Goal: Navigation & Orientation: Find specific page/section

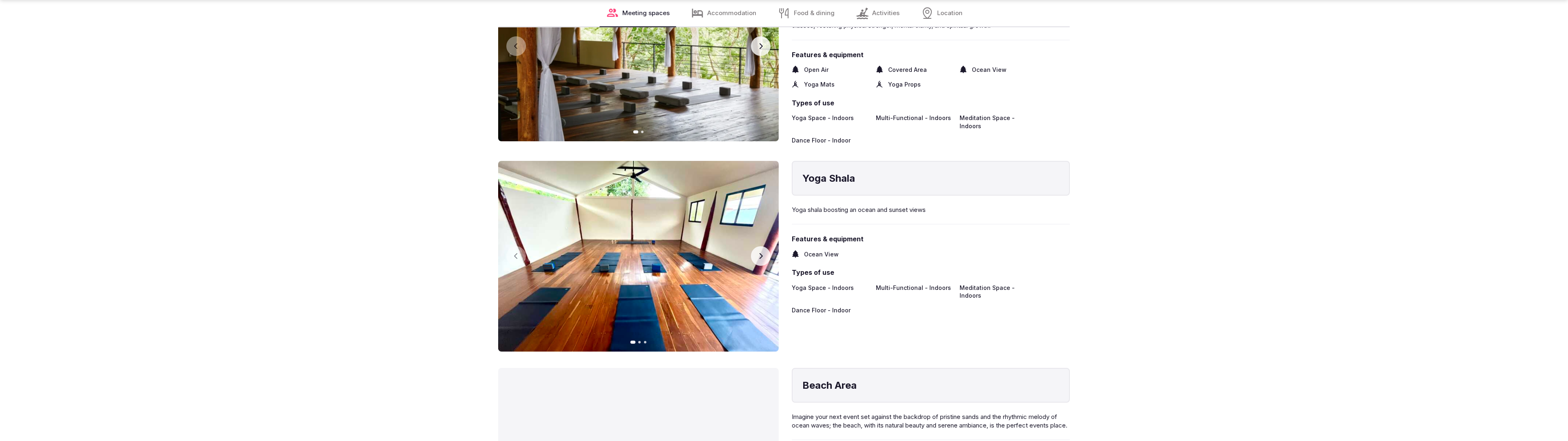
scroll to position [1640, 0]
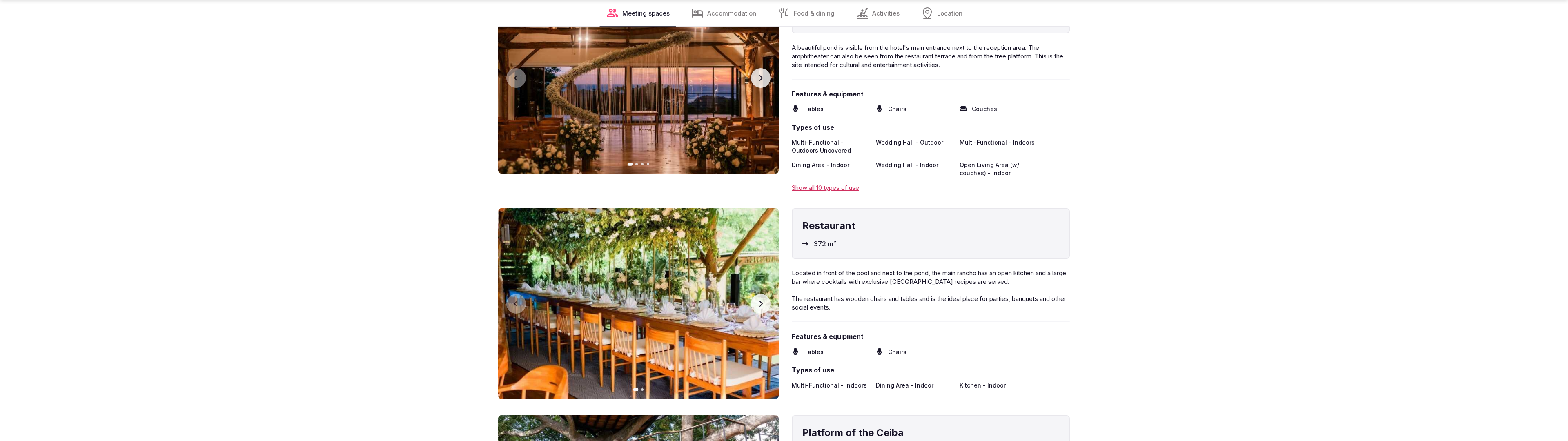
scroll to position [1642, 0]
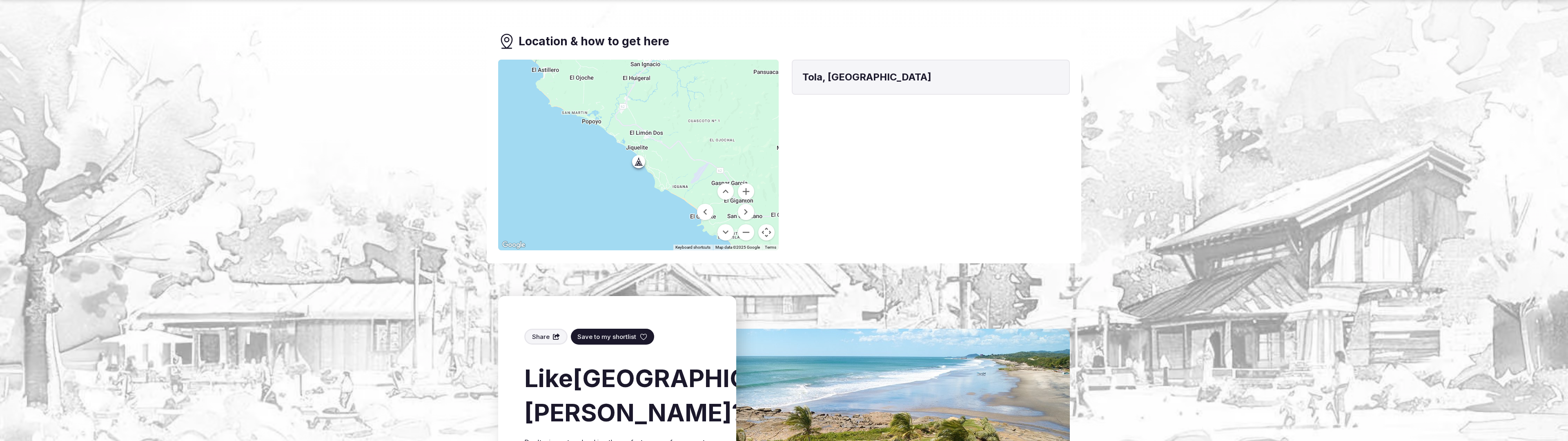
scroll to position [798, 0]
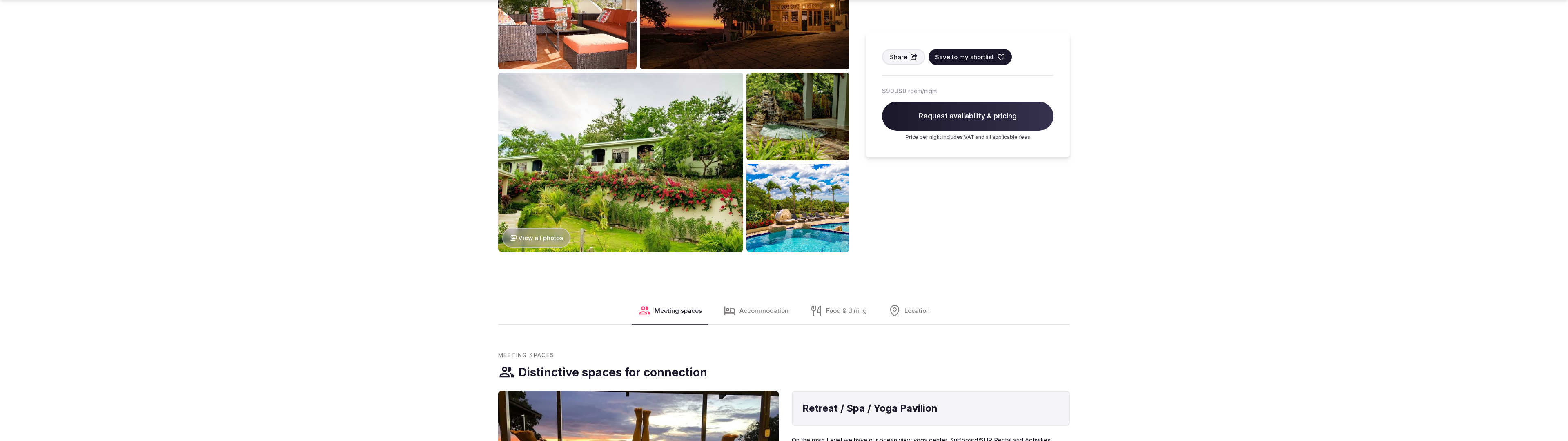
scroll to position [1246, 0]
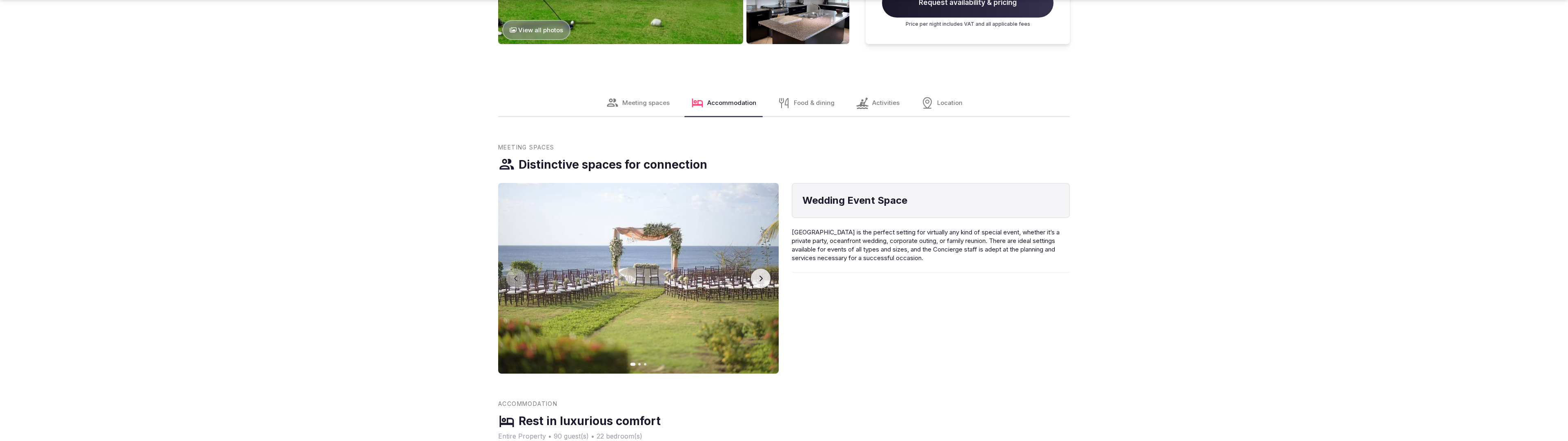
scroll to position [1246, 0]
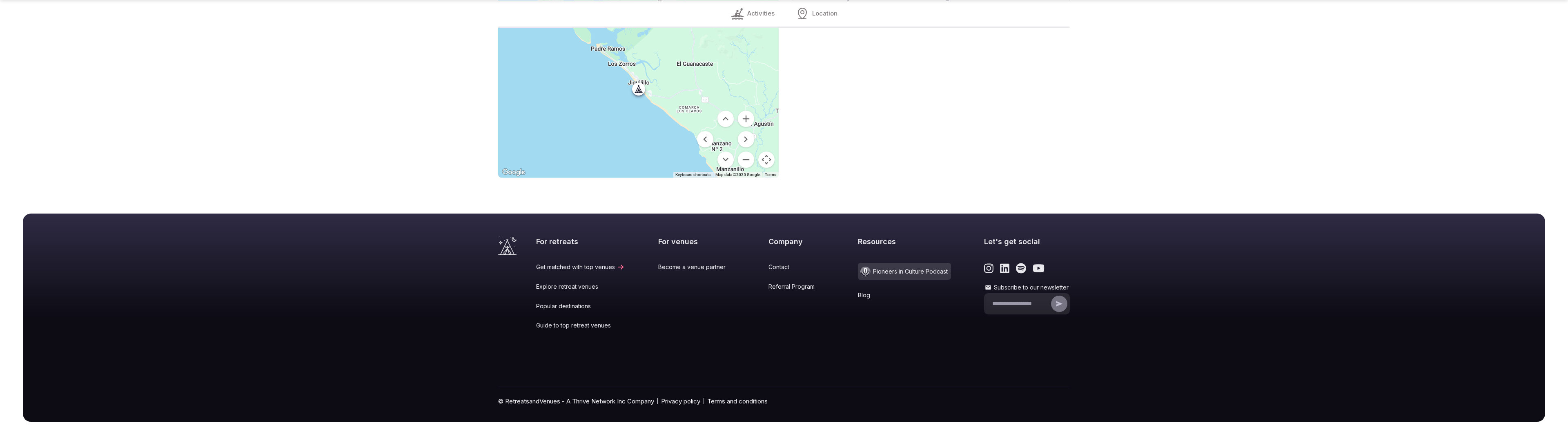
scroll to position [826, 0]
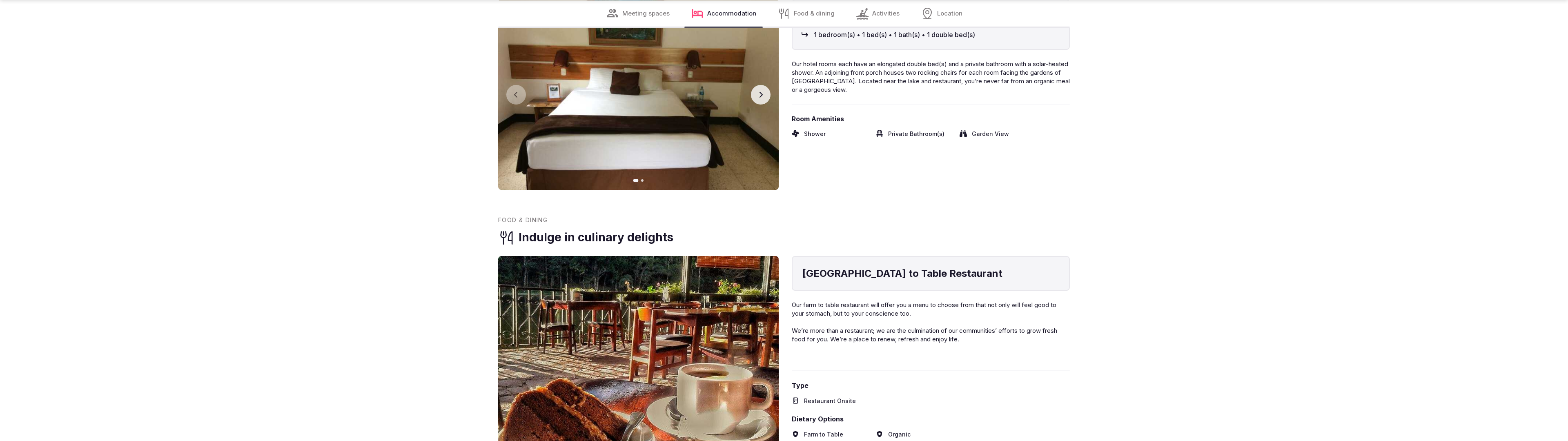
scroll to position [1642, 0]
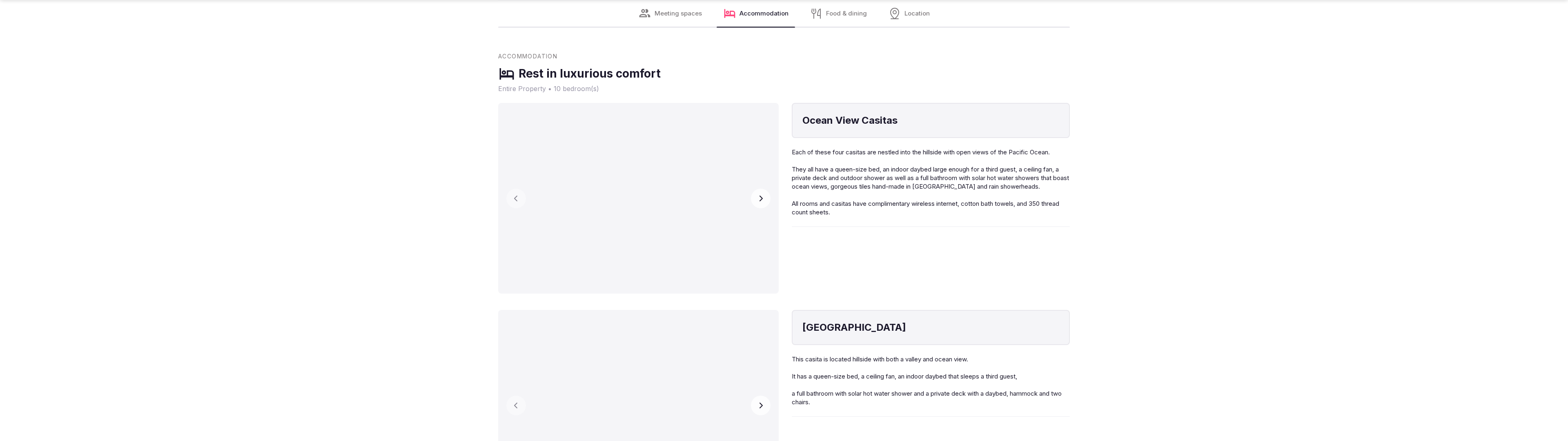
scroll to position [1219, 0]
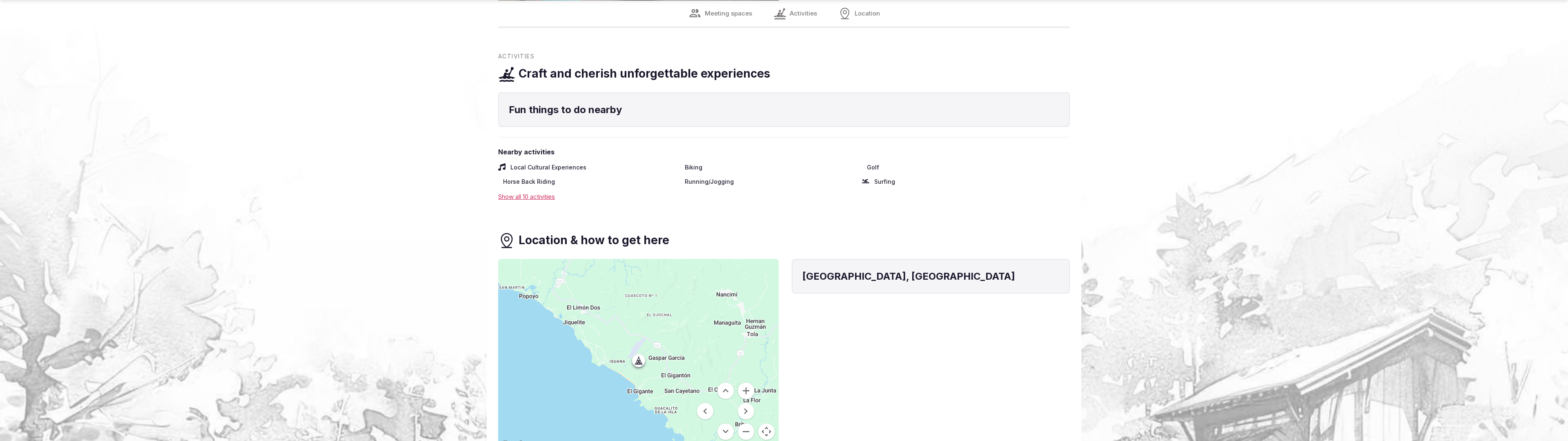
scroll to position [1276, 0]
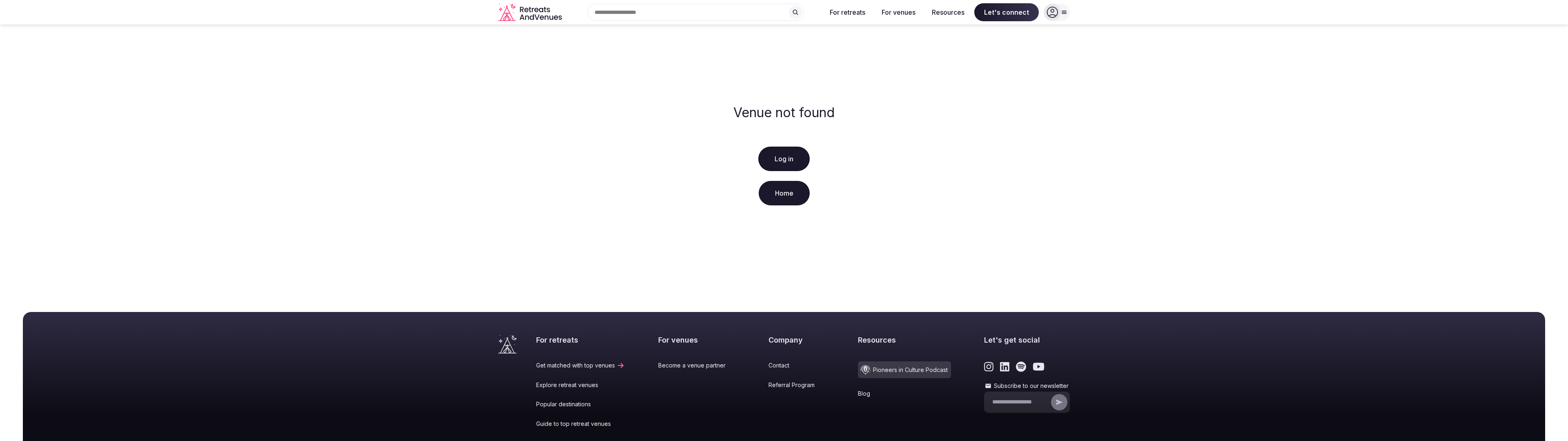
scroll to position [102, 0]
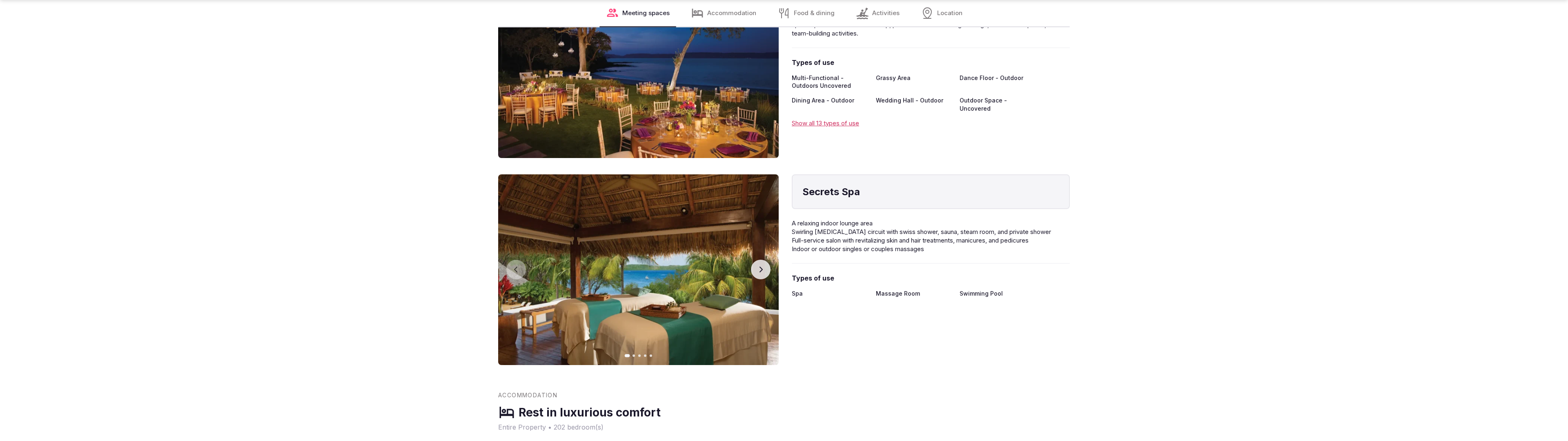
scroll to position [1642, 0]
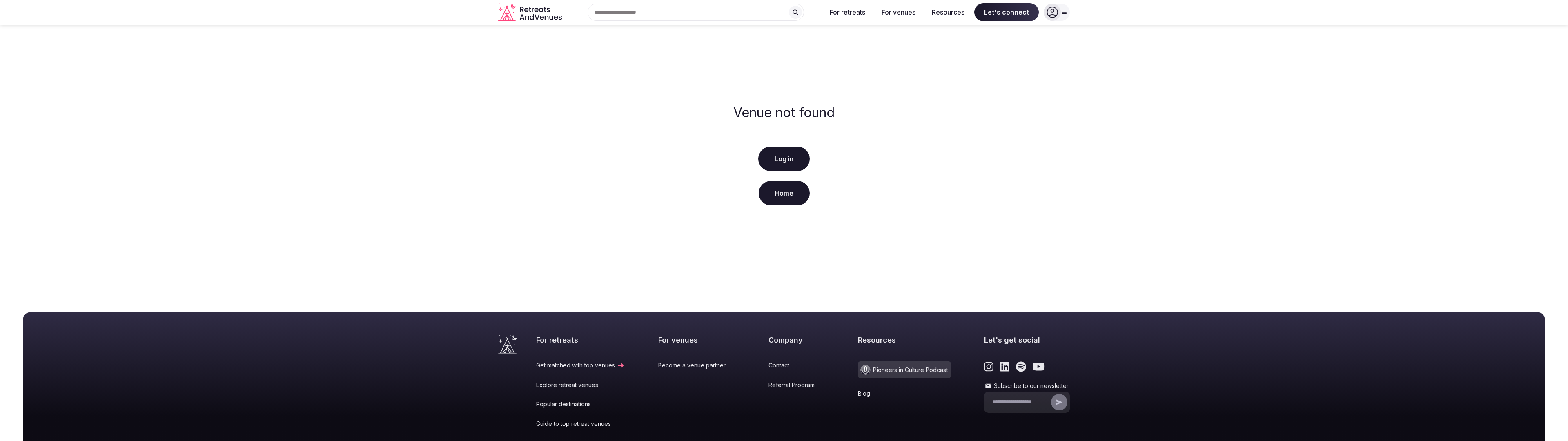
scroll to position [102, 0]
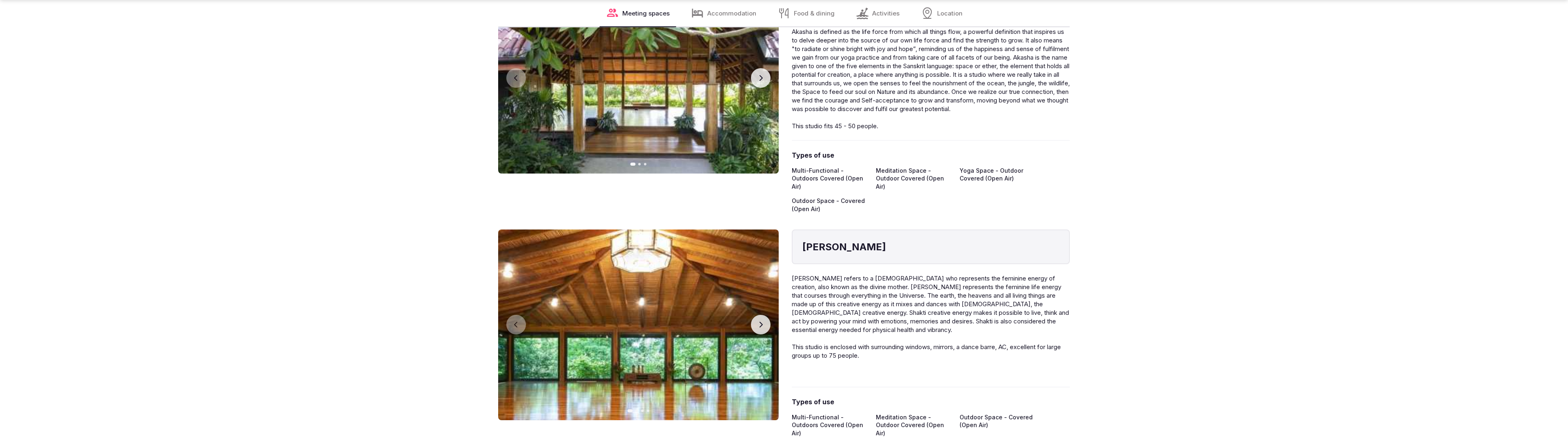
scroll to position [1642, 0]
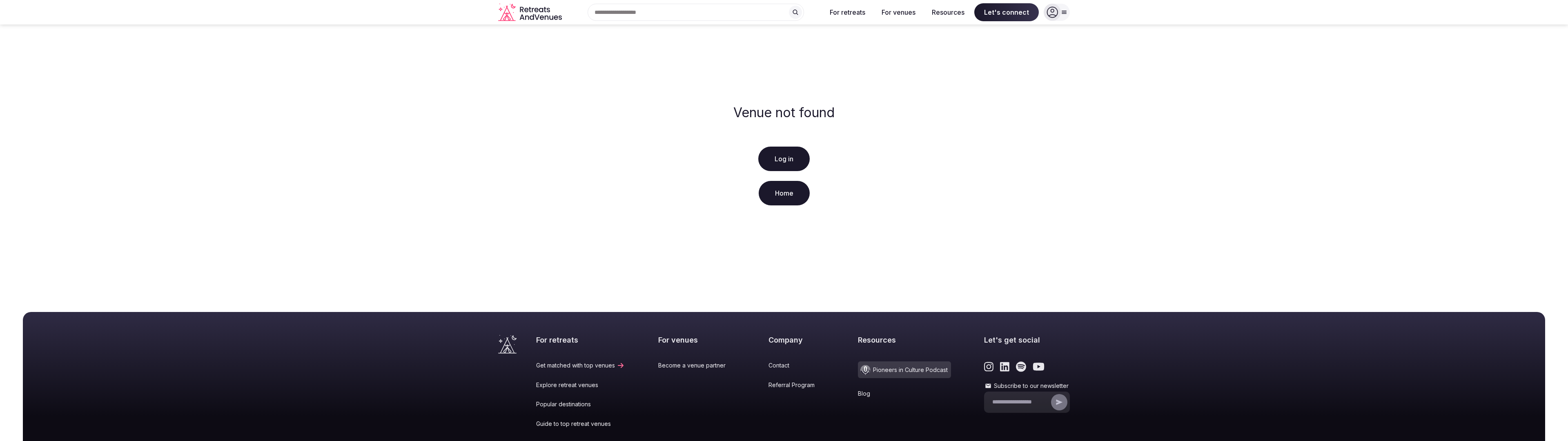
scroll to position [102, 0]
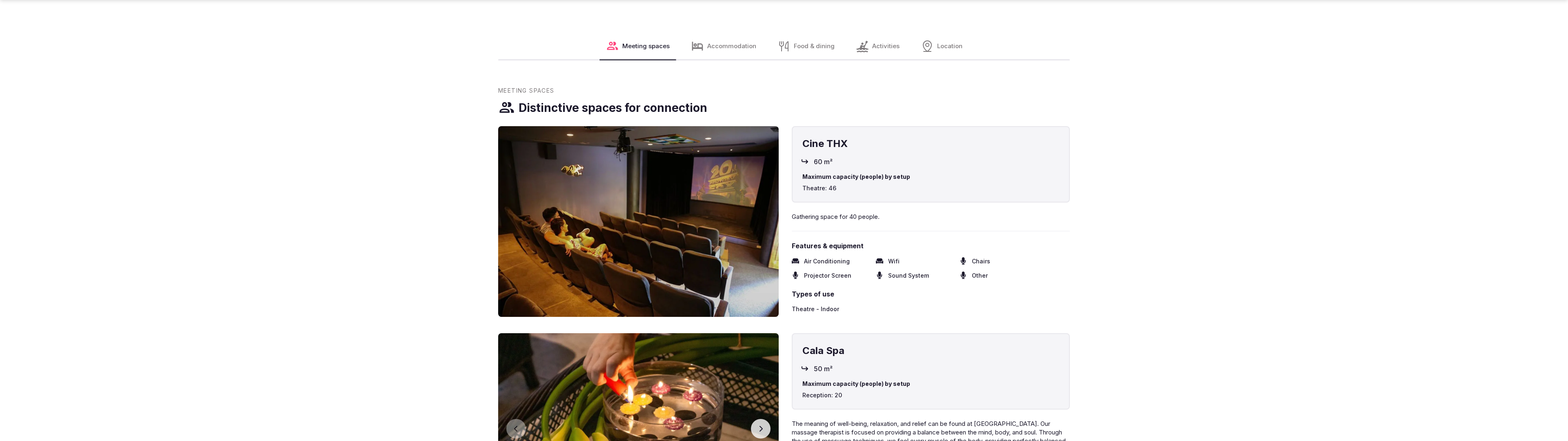
scroll to position [1246, 0]
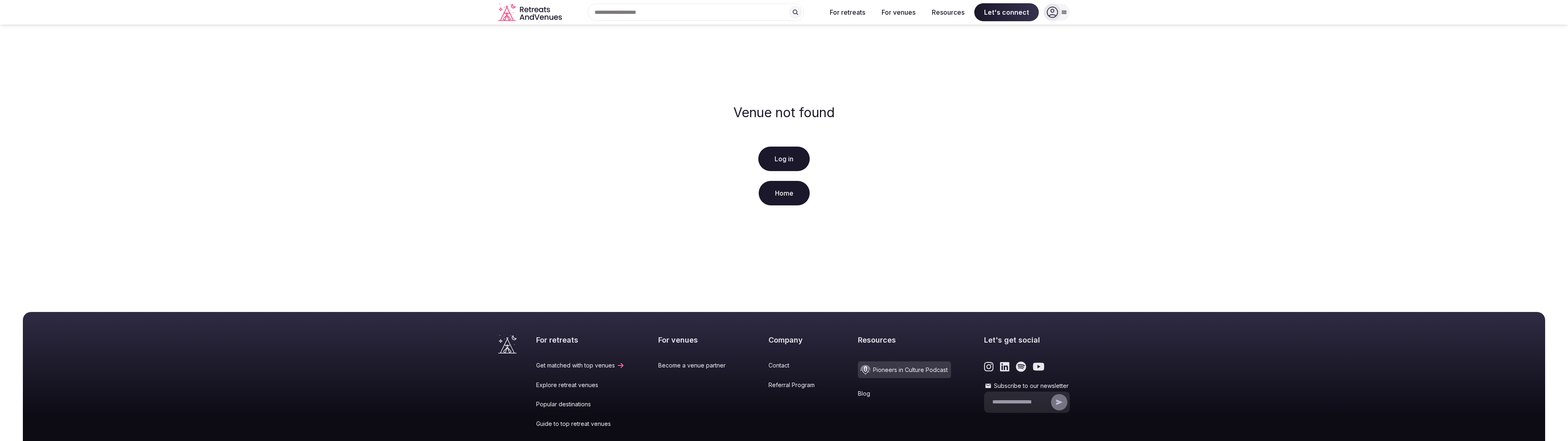
scroll to position [102, 0]
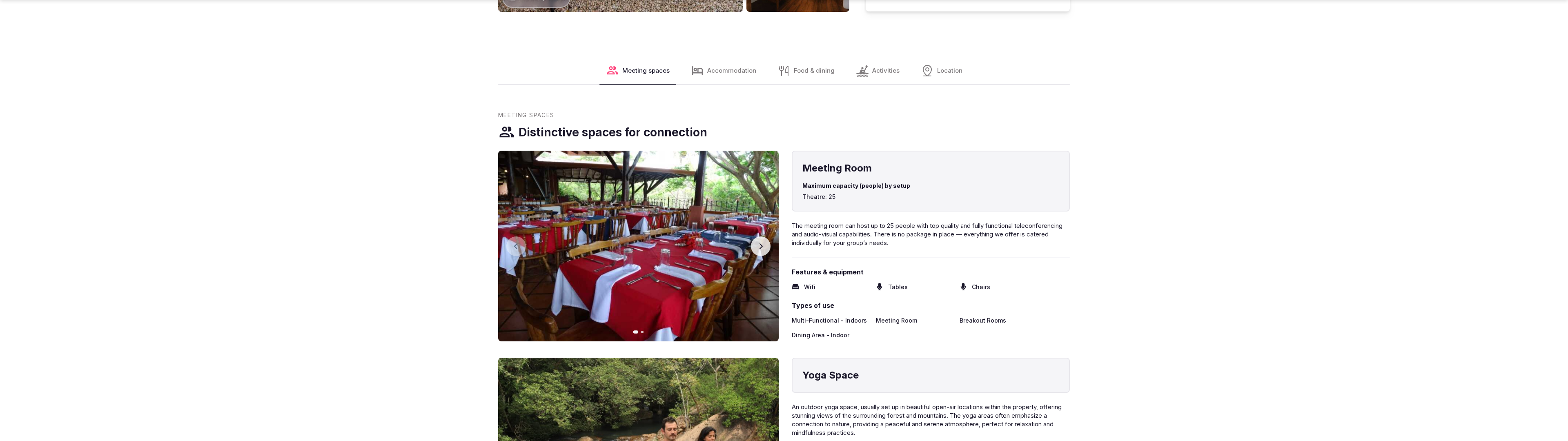
scroll to position [1221, 0]
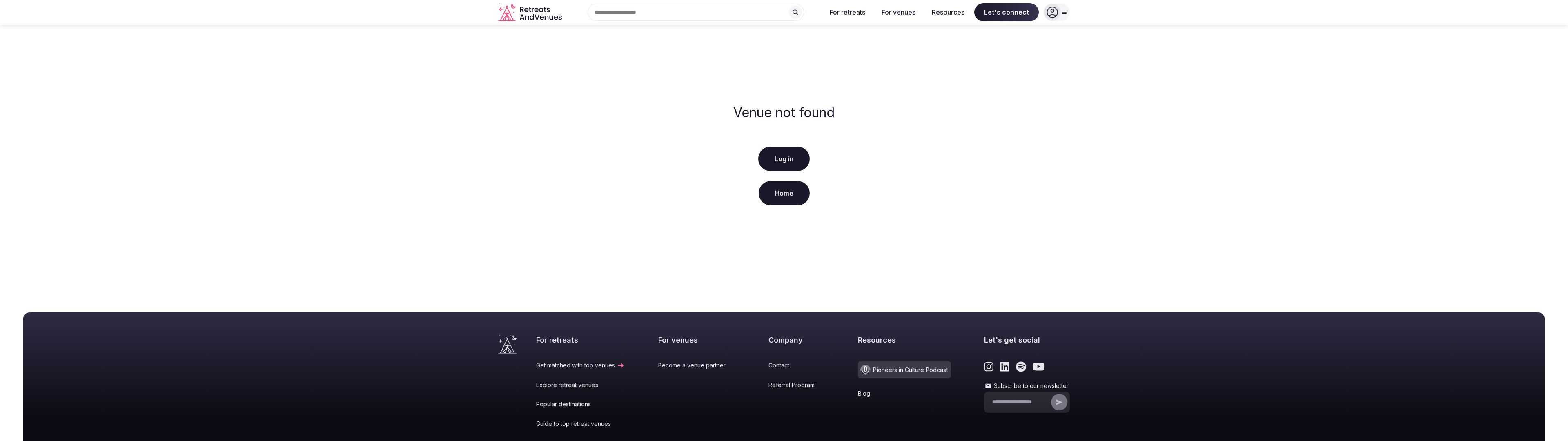
scroll to position [102, 0]
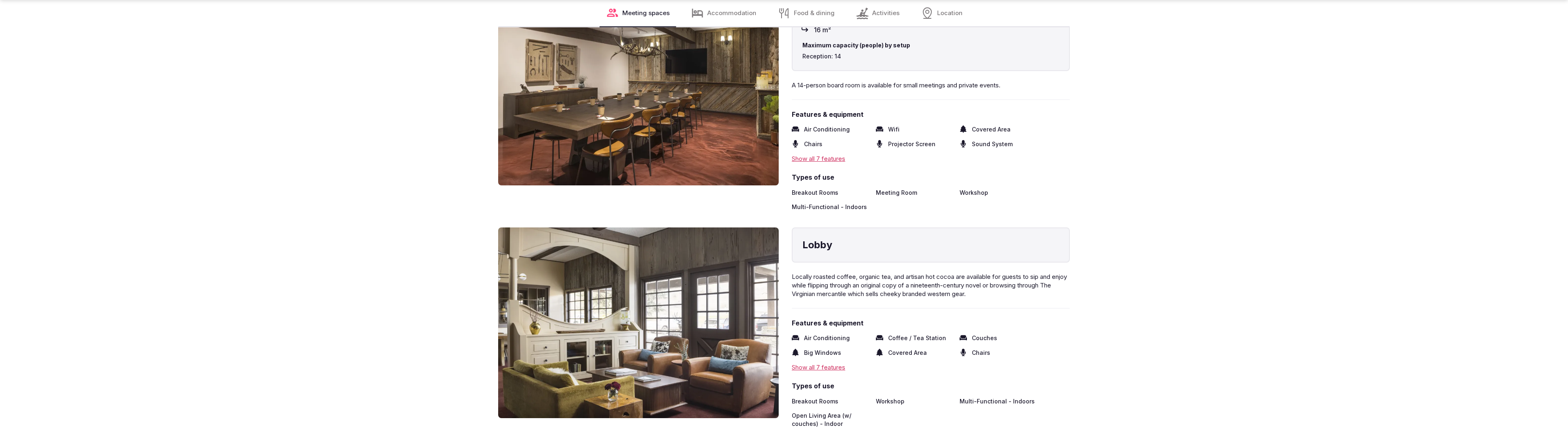
scroll to position [1618, 0]
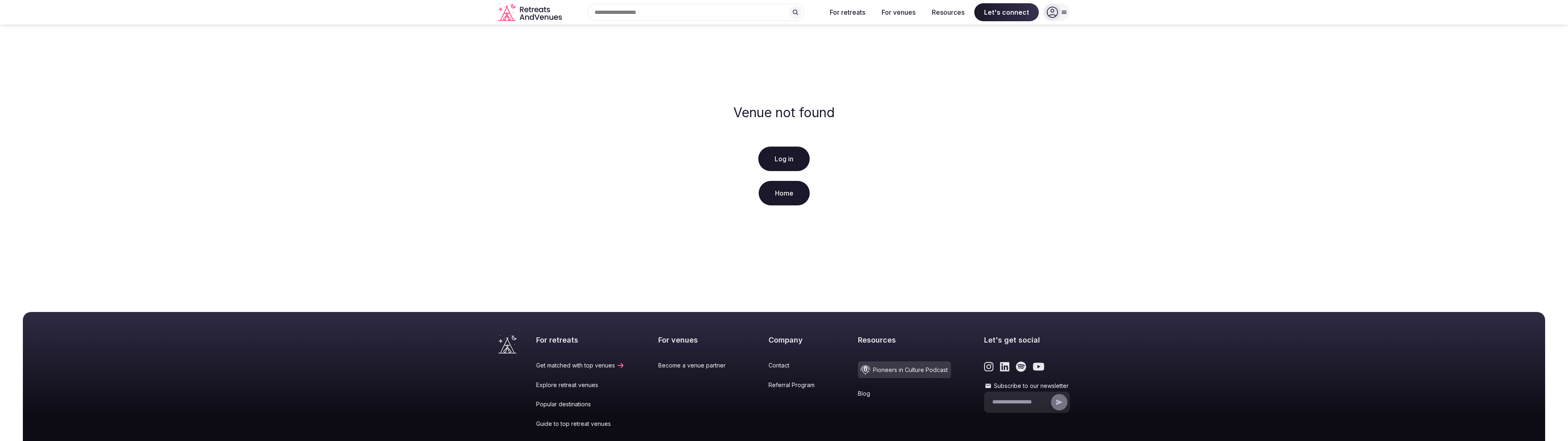
scroll to position [102, 0]
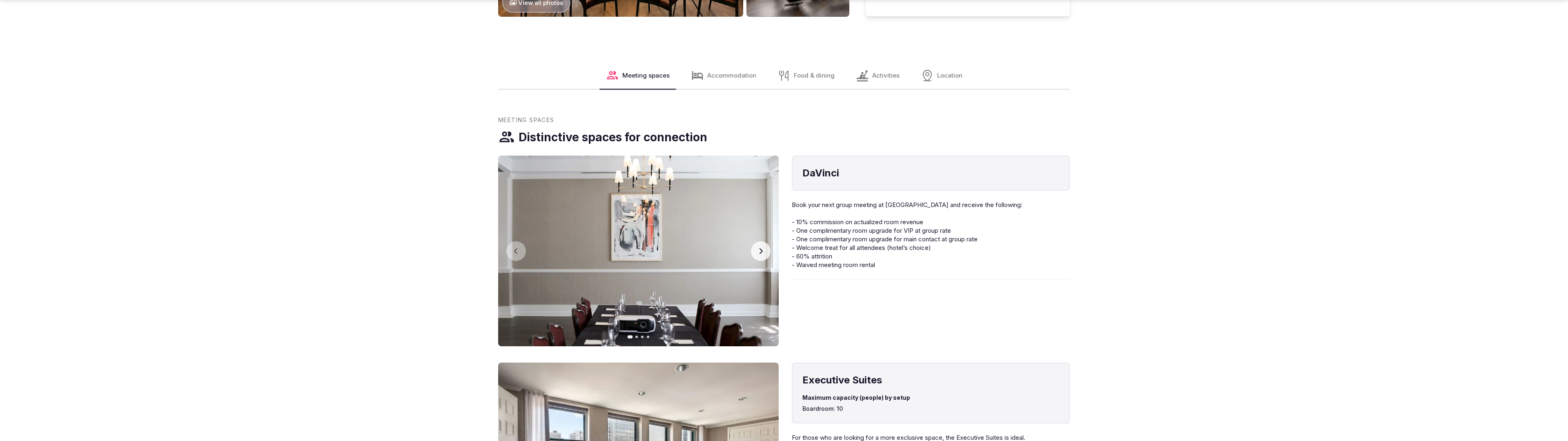
scroll to position [1246, 0]
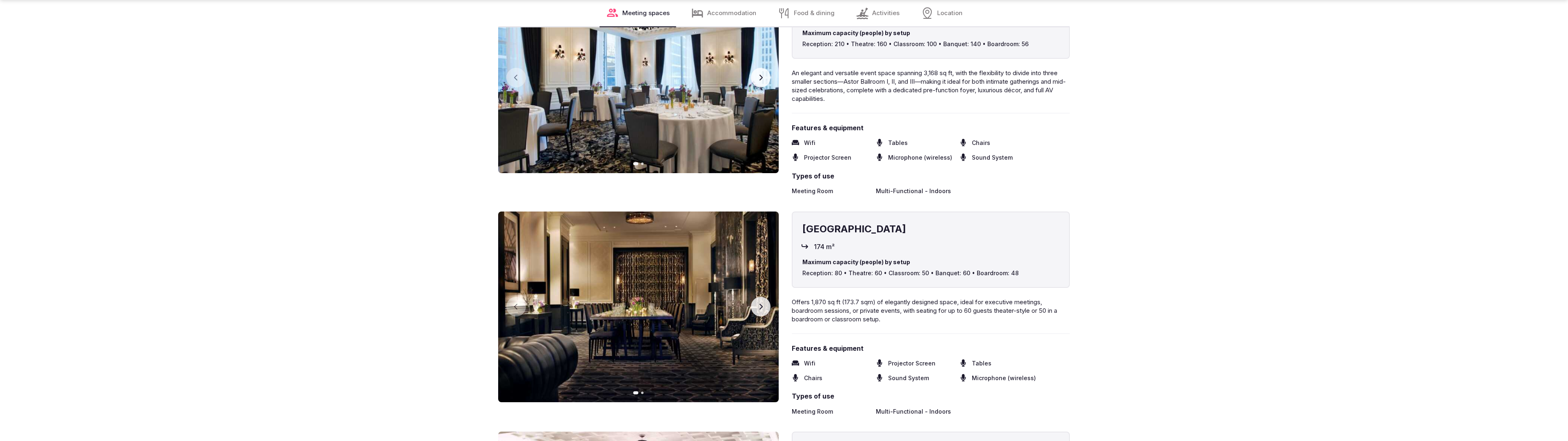
scroll to position [1642, 0]
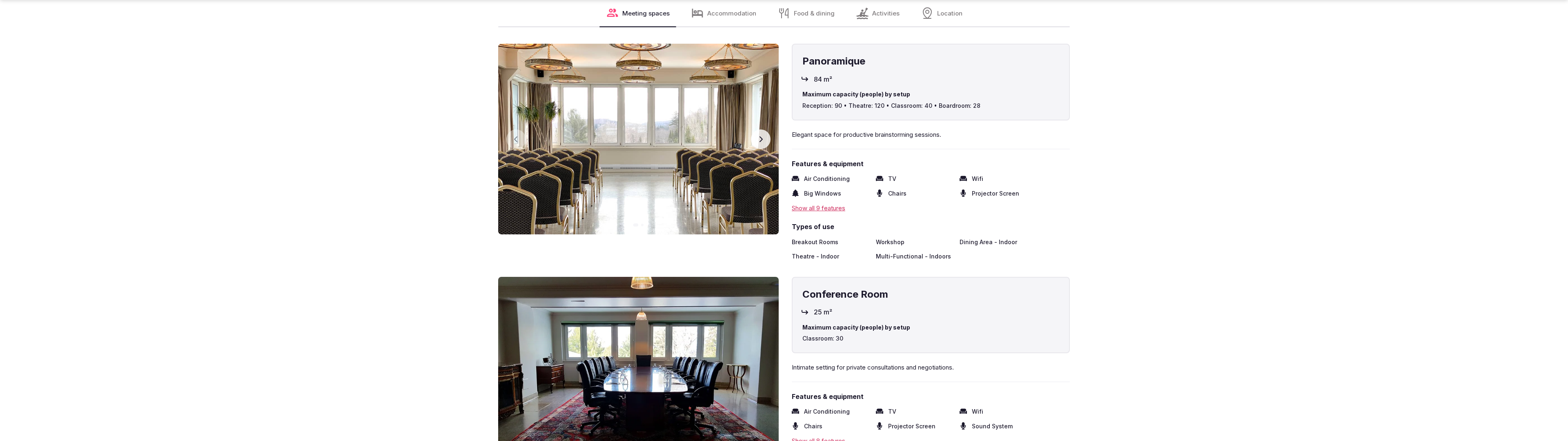
scroll to position [1642, 0]
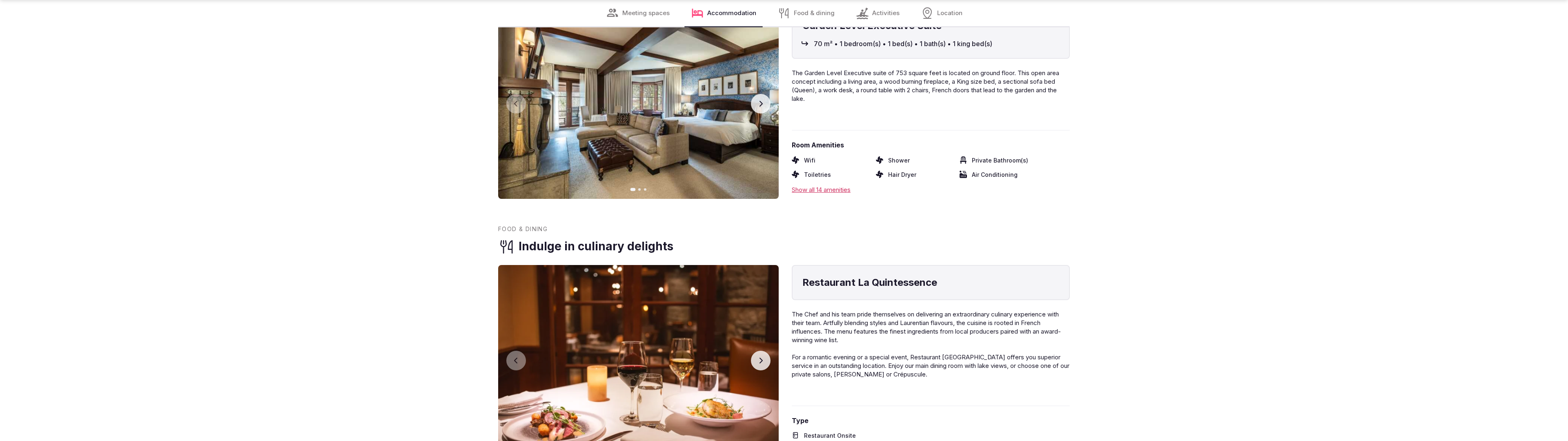
scroll to position [1642, 0]
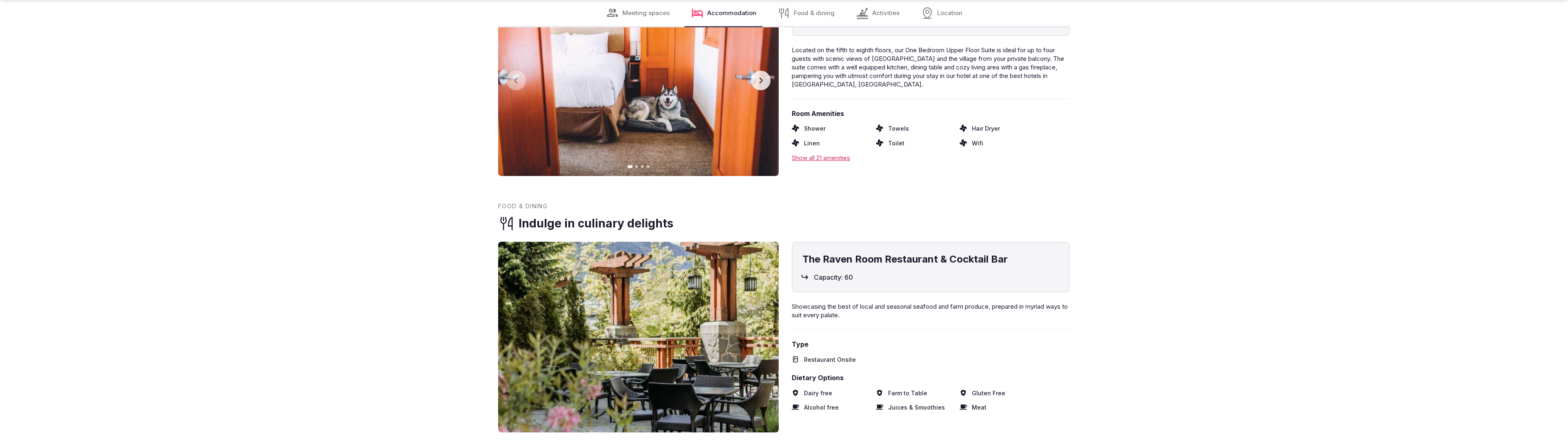
scroll to position [1637, 0]
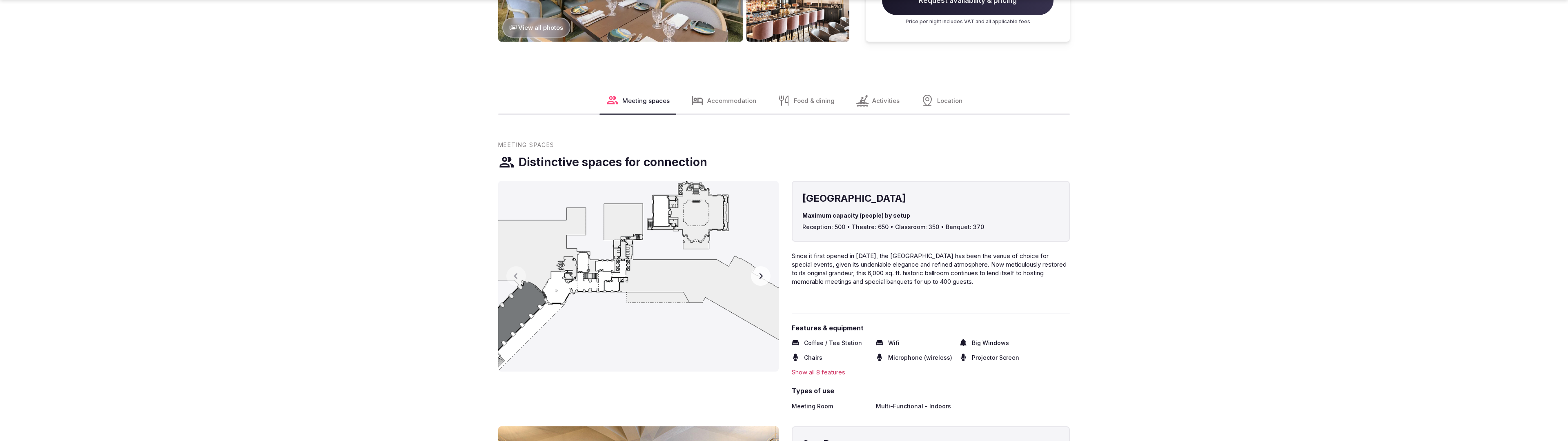
scroll to position [1245, 0]
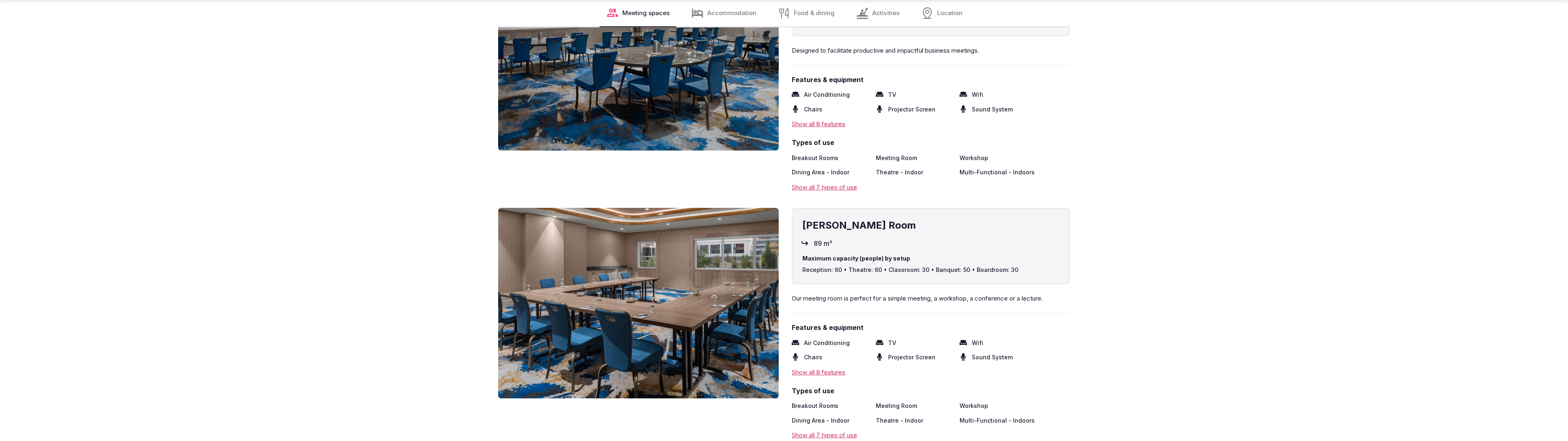
scroll to position [1642, 0]
